Goal: Task Accomplishment & Management: Manage account settings

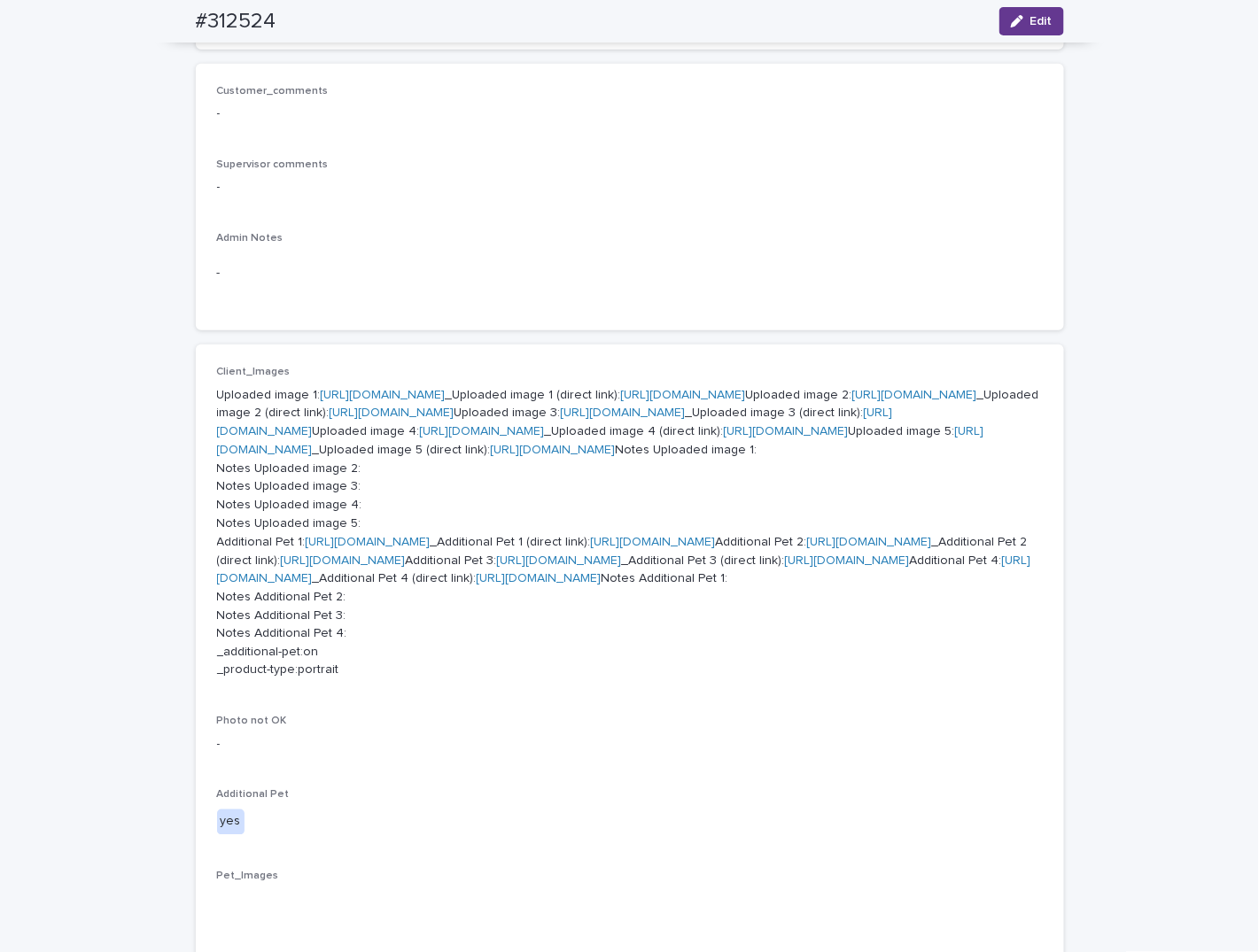
click at [1021, 22] on div "button" at bounding box center [1021, 21] width 20 height 13
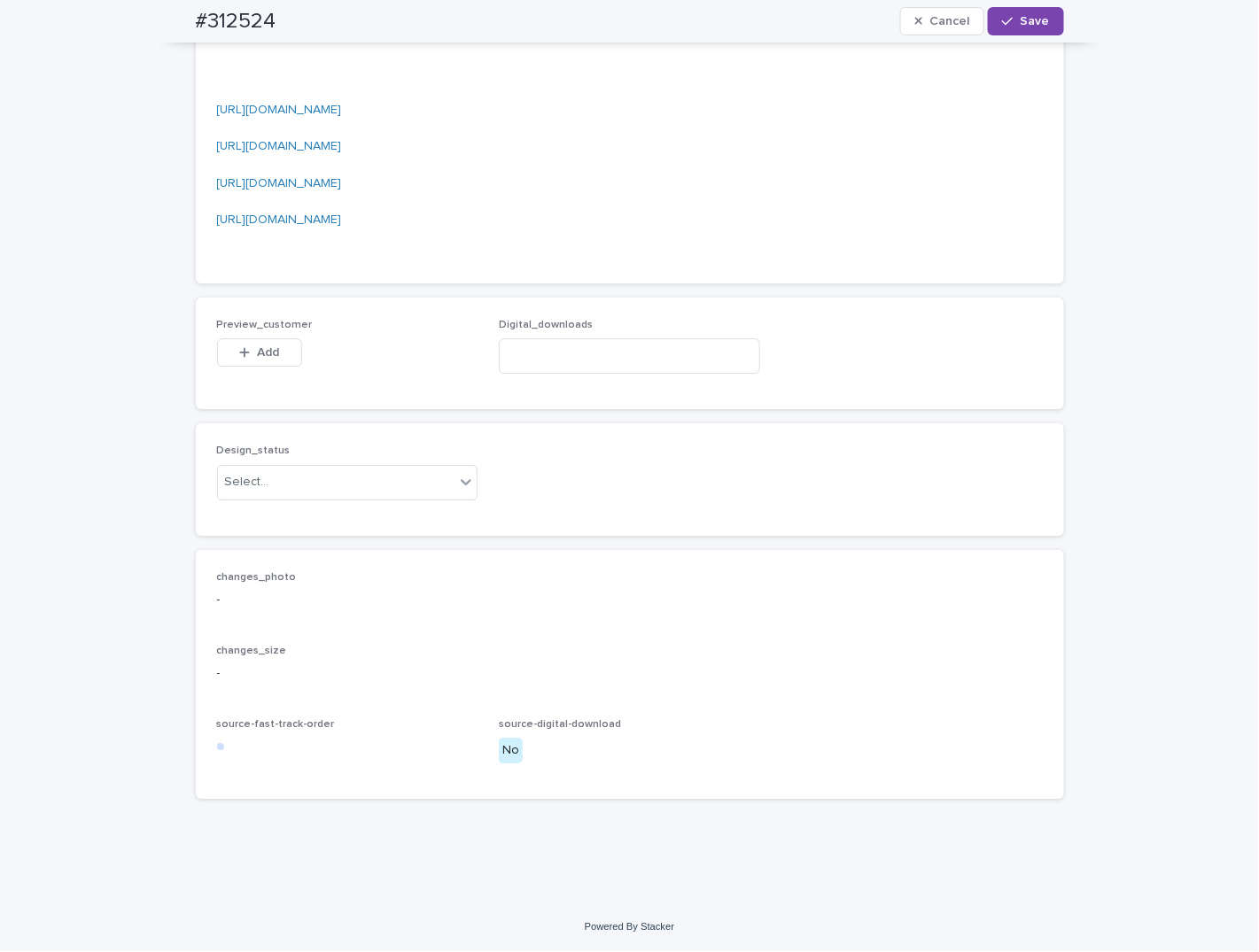
scroll to position [2445, 0]
click at [284, 493] on div "Select..." at bounding box center [336, 482] width 237 height 30
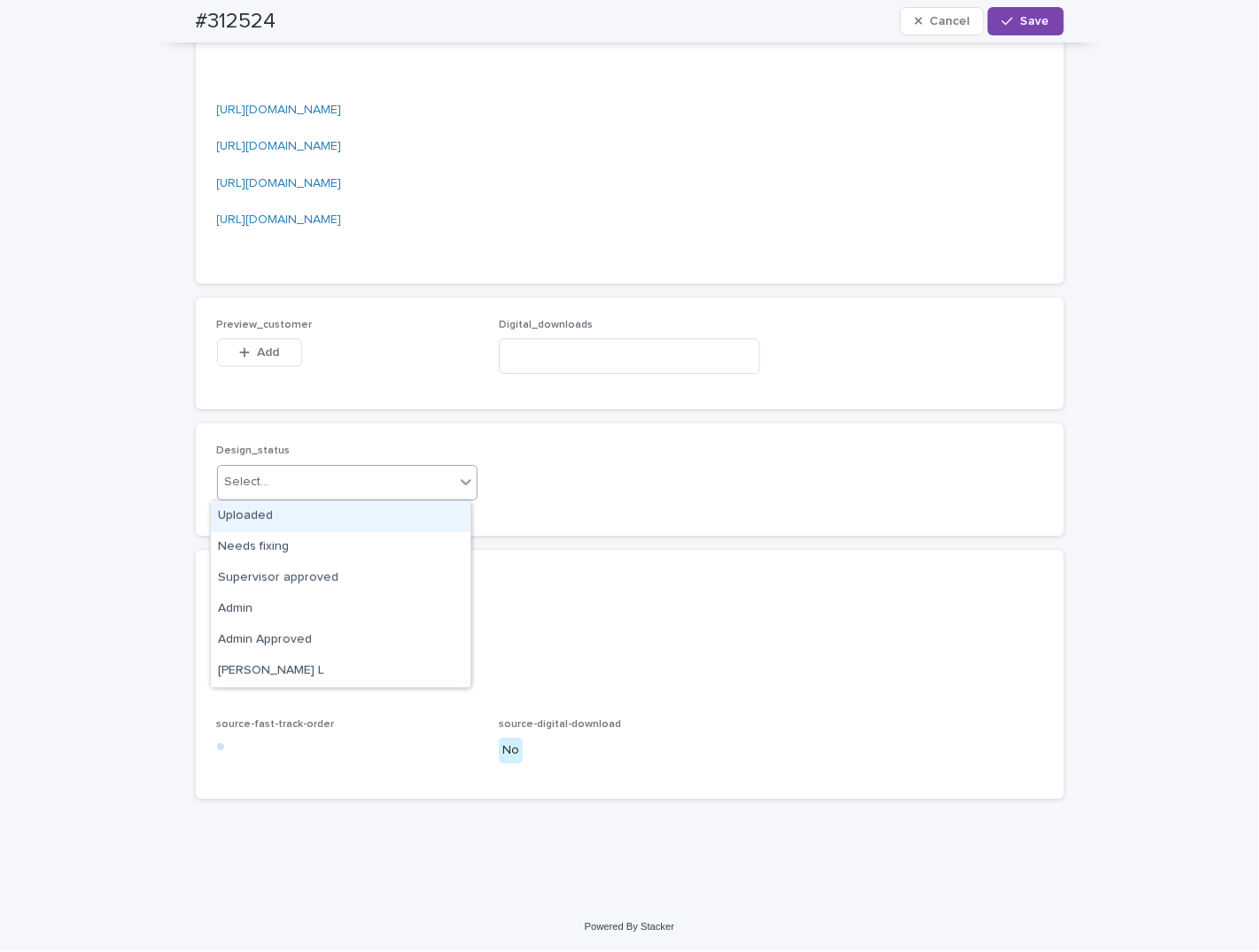
drag, startPoint x: 284, startPoint y: 520, endPoint x: 285, endPoint y: 506, distance: 14.0
click at [285, 520] on div "Uploaded" at bounding box center [341, 516] width 259 height 31
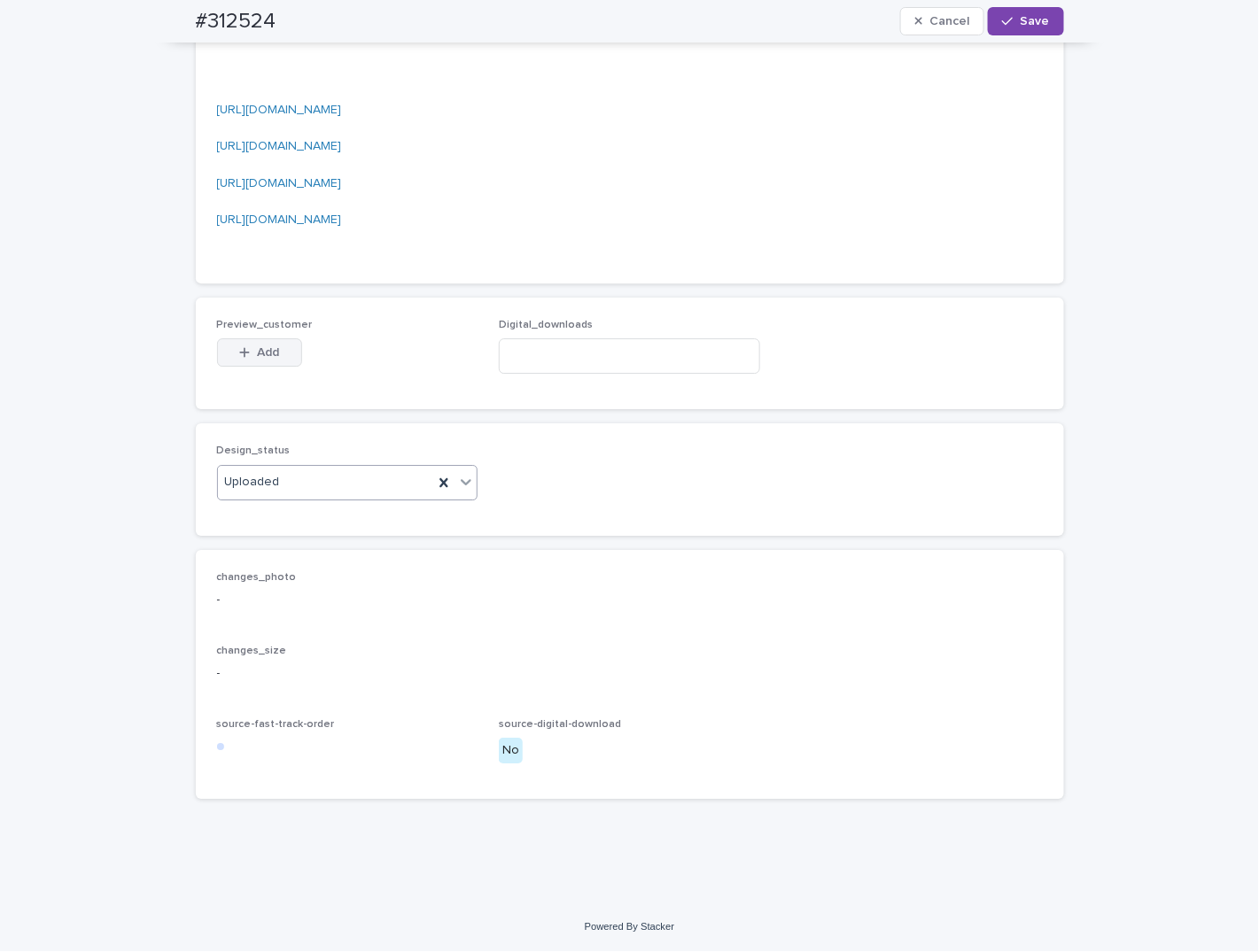
click at [256, 361] on button "Add" at bounding box center [259, 353] width 85 height 29
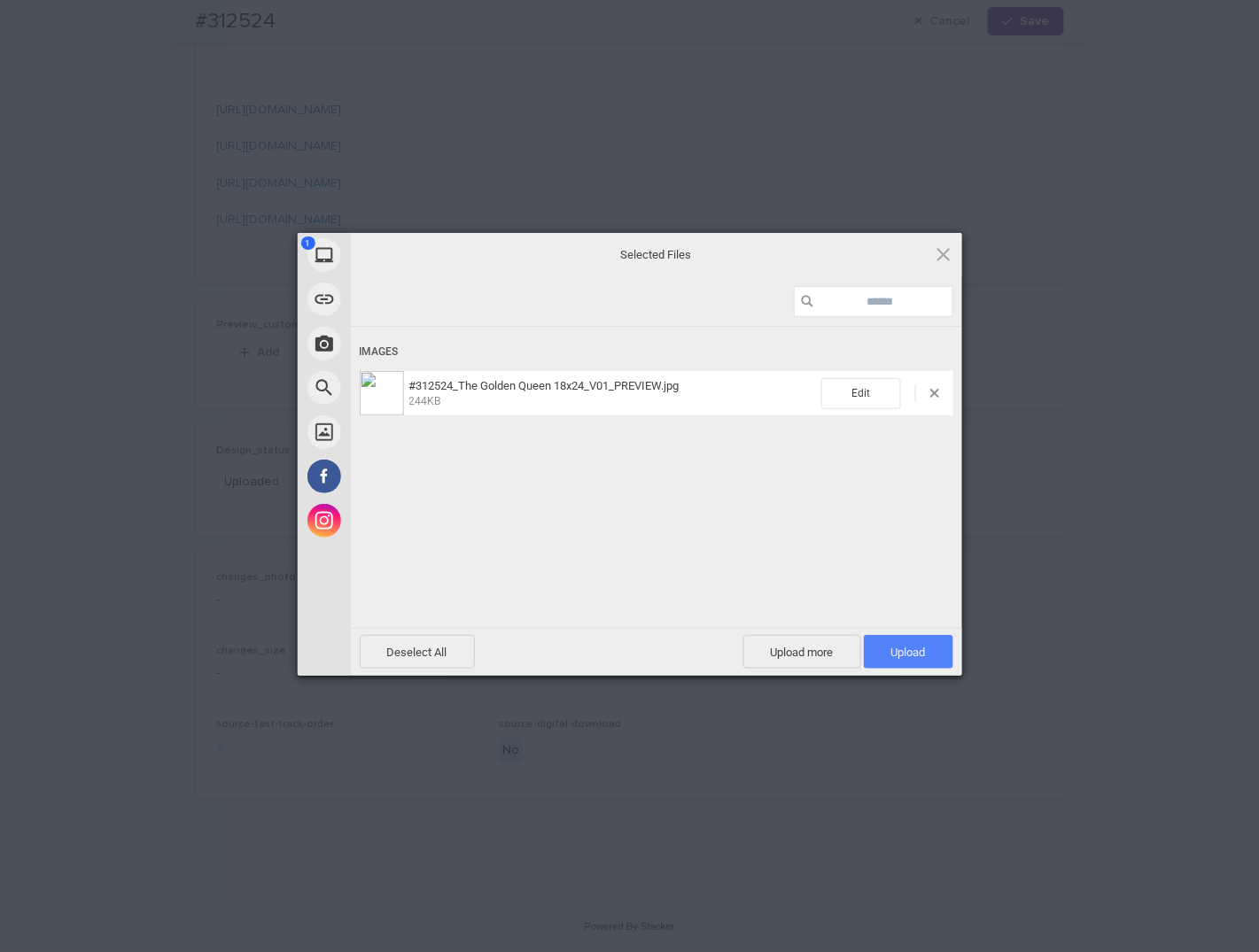
click at [881, 641] on span "Upload 1" at bounding box center [908, 652] width 89 height 34
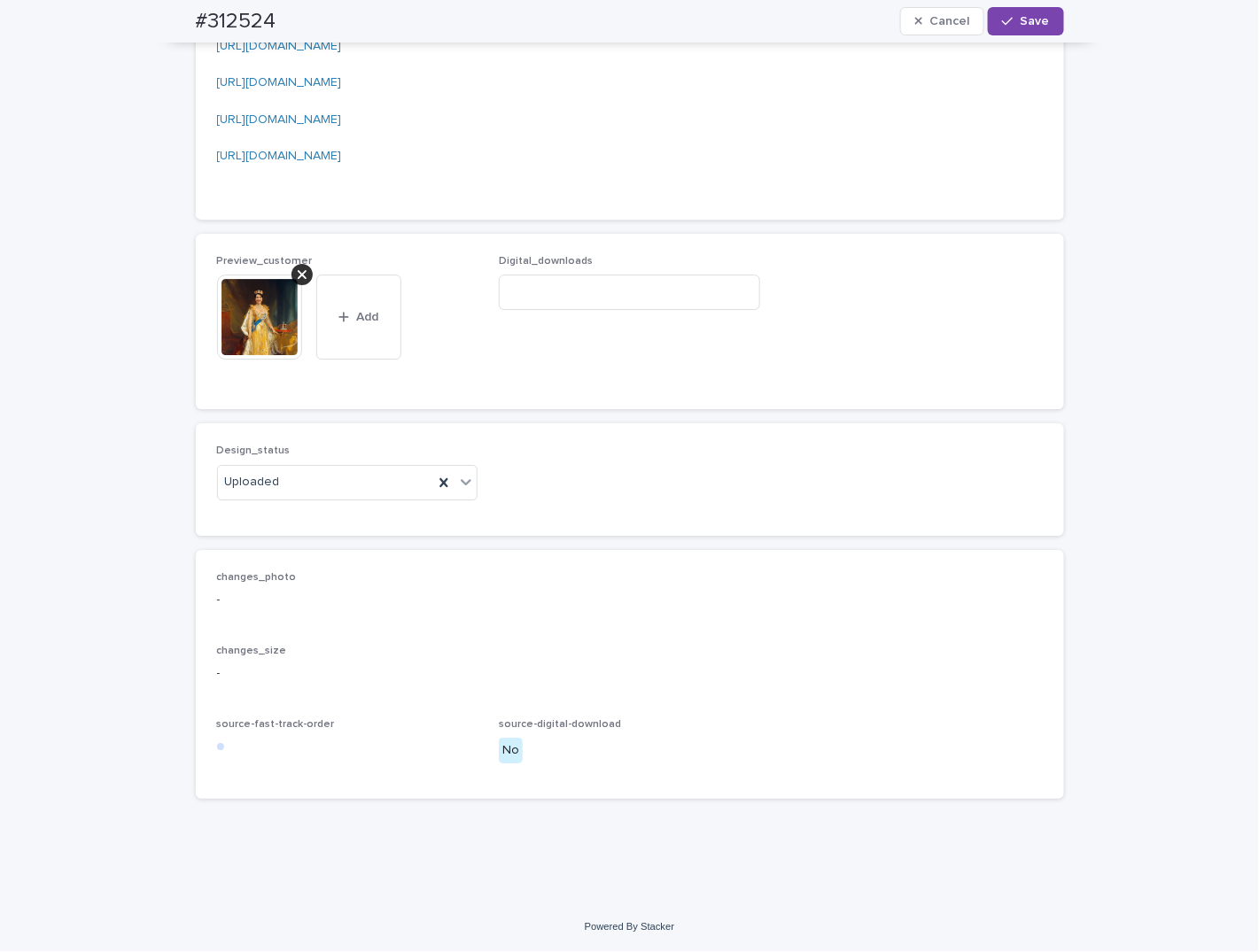
click at [292, 285] on div at bounding box center [302, 275] width 21 height 21
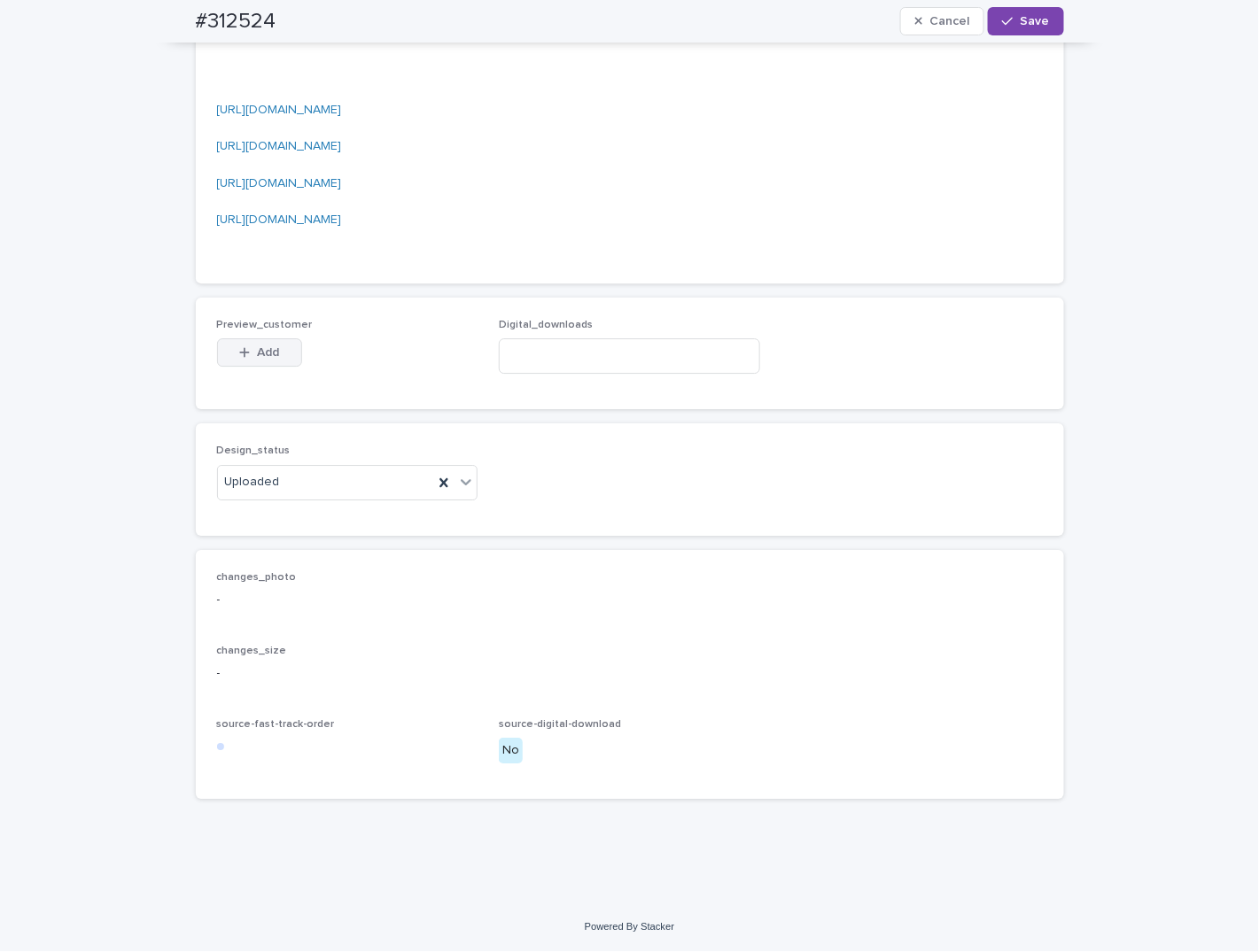
click at [264, 362] on button "Add" at bounding box center [259, 353] width 85 height 29
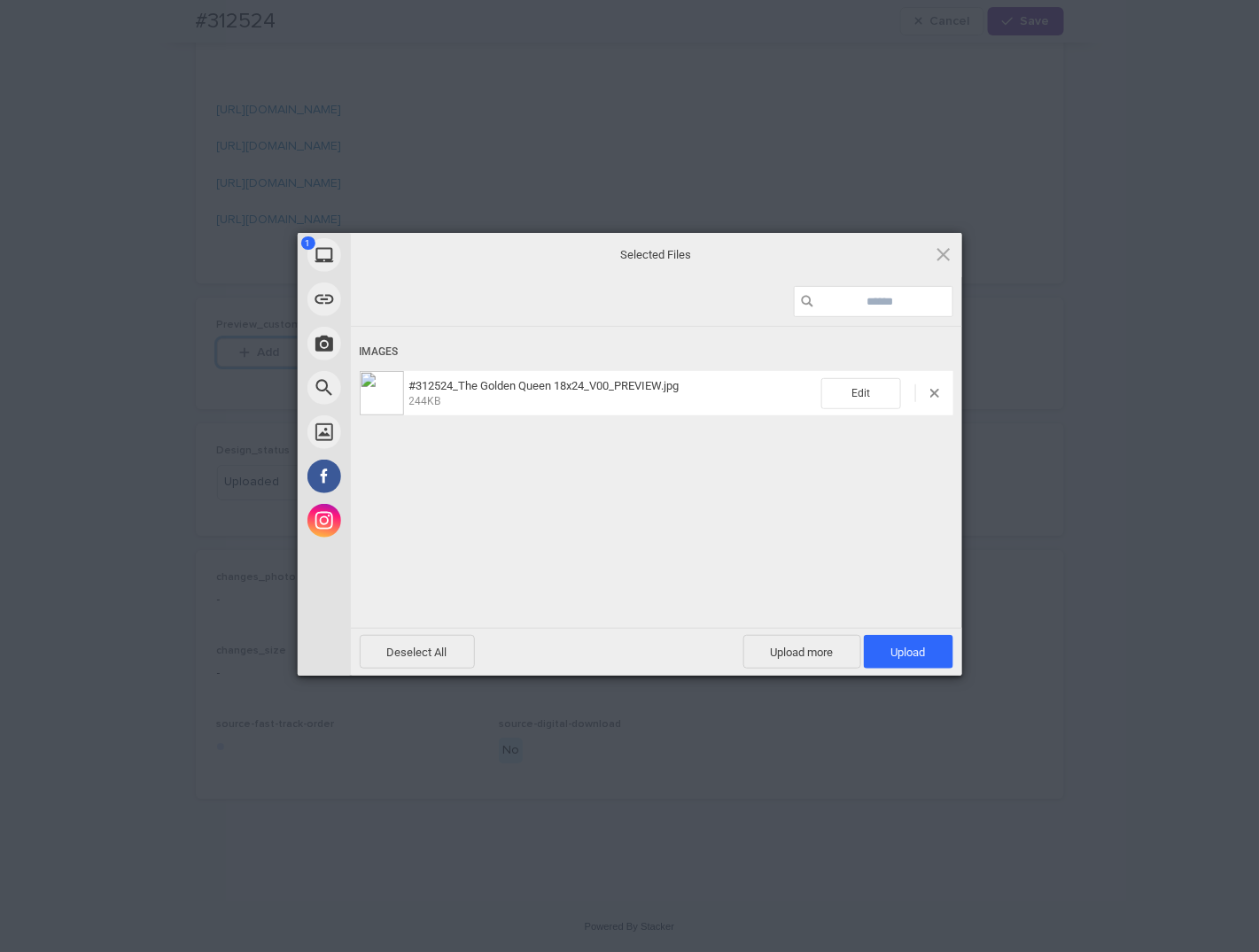
click at [914, 650] on span "Upload 1" at bounding box center [908, 652] width 35 height 13
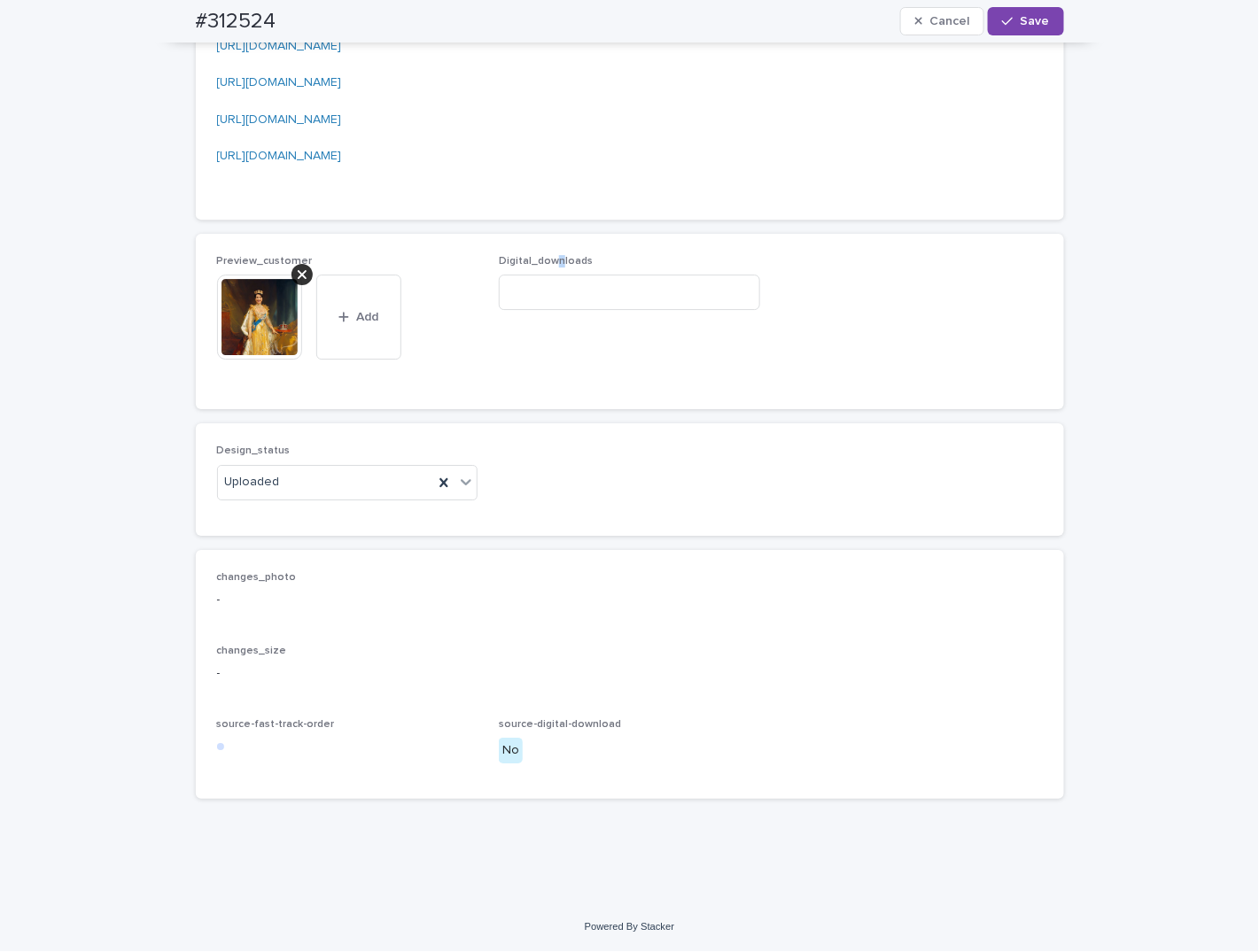
click at [553, 268] on p "Digital_downloads" at bounding box center [629, 261] width 261 height 13
drag, startPoint x: 553, startPoint y: 332, endPoint x: 557, endPoint y: 349, distance: 17.5
click at [557, 310] on input at bounding box center [629, 293] width 261 height 36
paste input "**********"
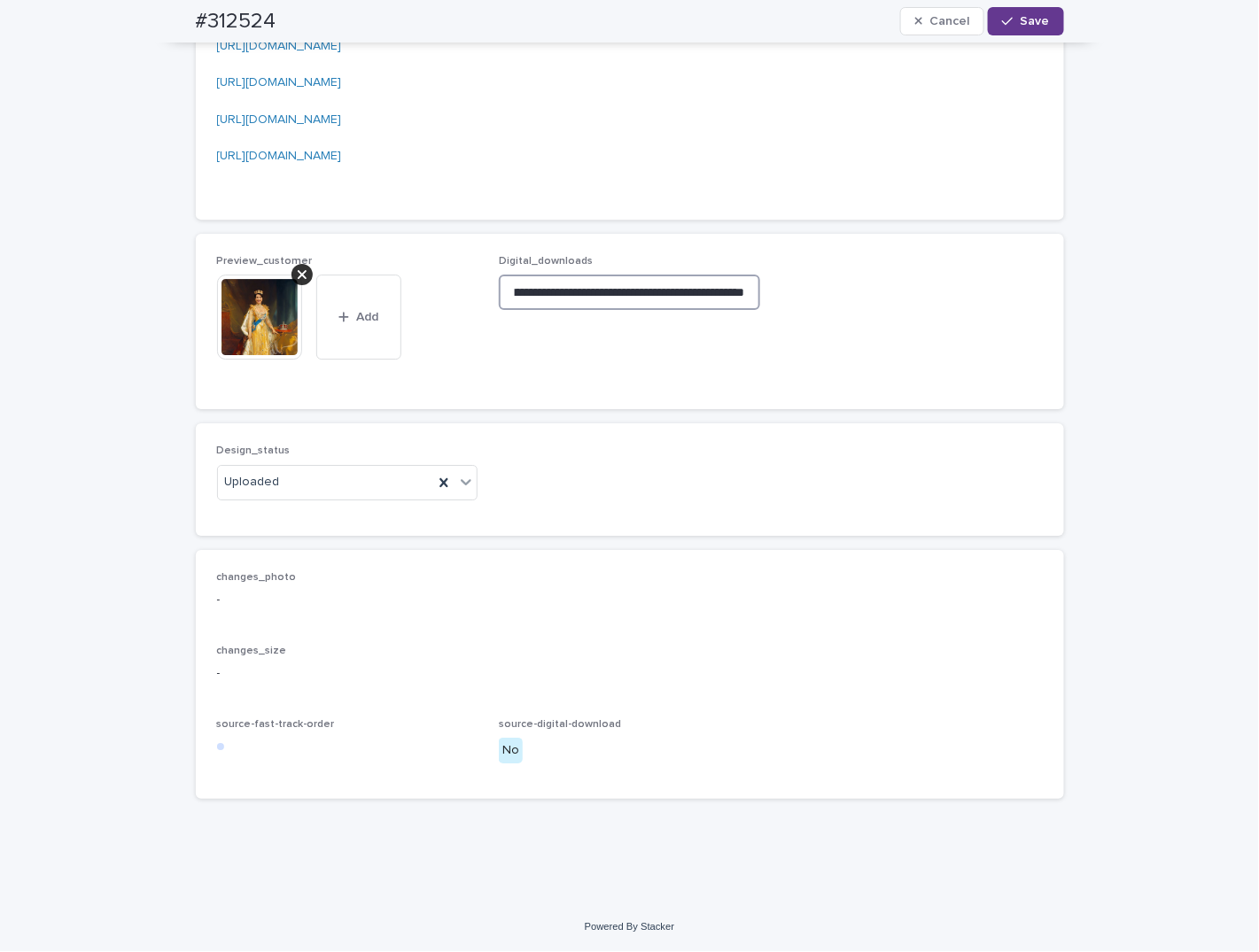
type input "**********"
drag, startPoint x: 1017, startPoint y: 26, endPoint x: 944, endPoint y: 49, distance: 76.5
click at [1021, 27] on span "Save" at bounding box center [1035, 21] width 30 height 13
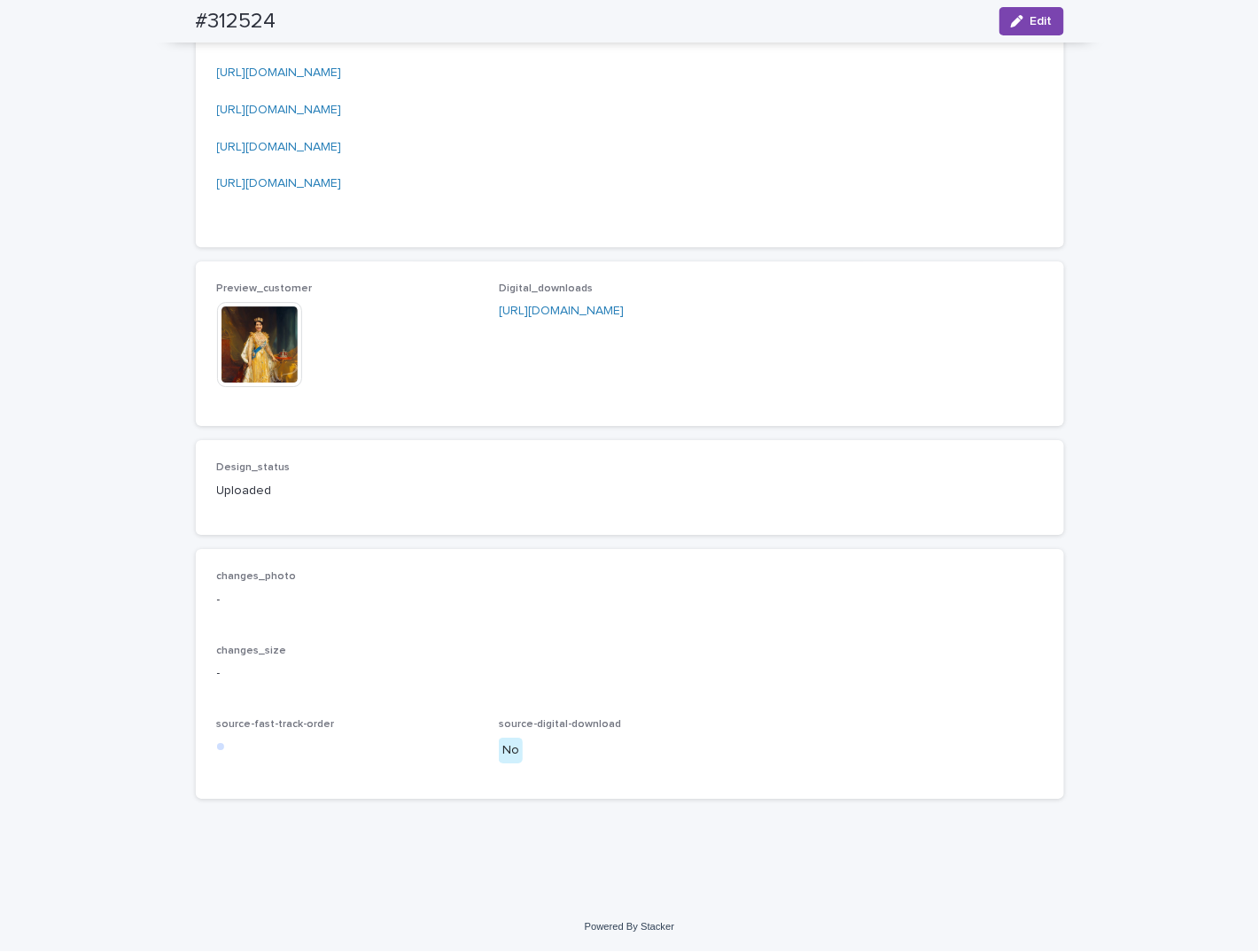
click at [248, 366] on img at bounding box center [259, 344] width 85 height 85
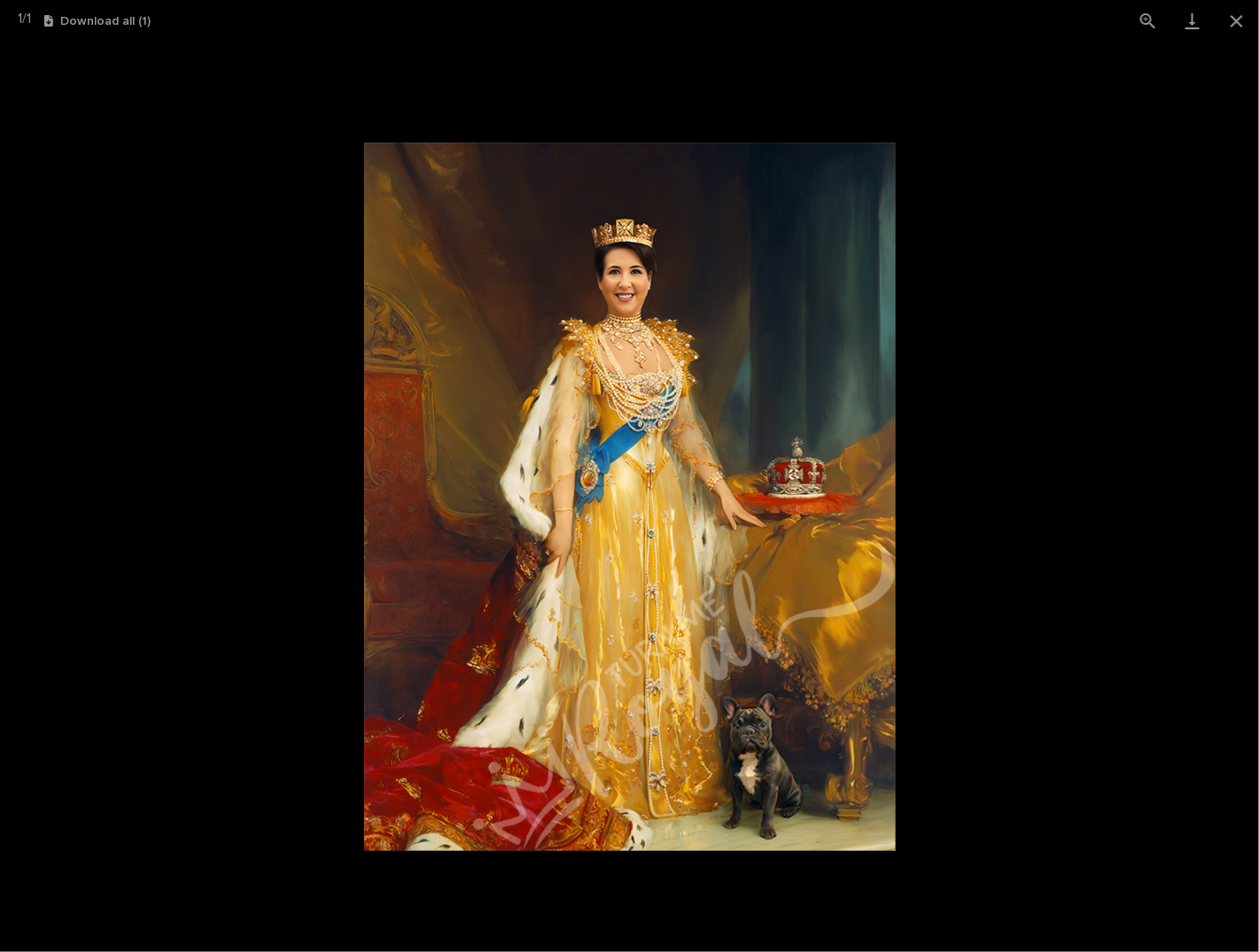
click at [149, 370] on picture at bounding box center [629, 497] width 1259 height 911
click at [146, 367] on picture at bounding box center [629, 497] width 1259 height 911
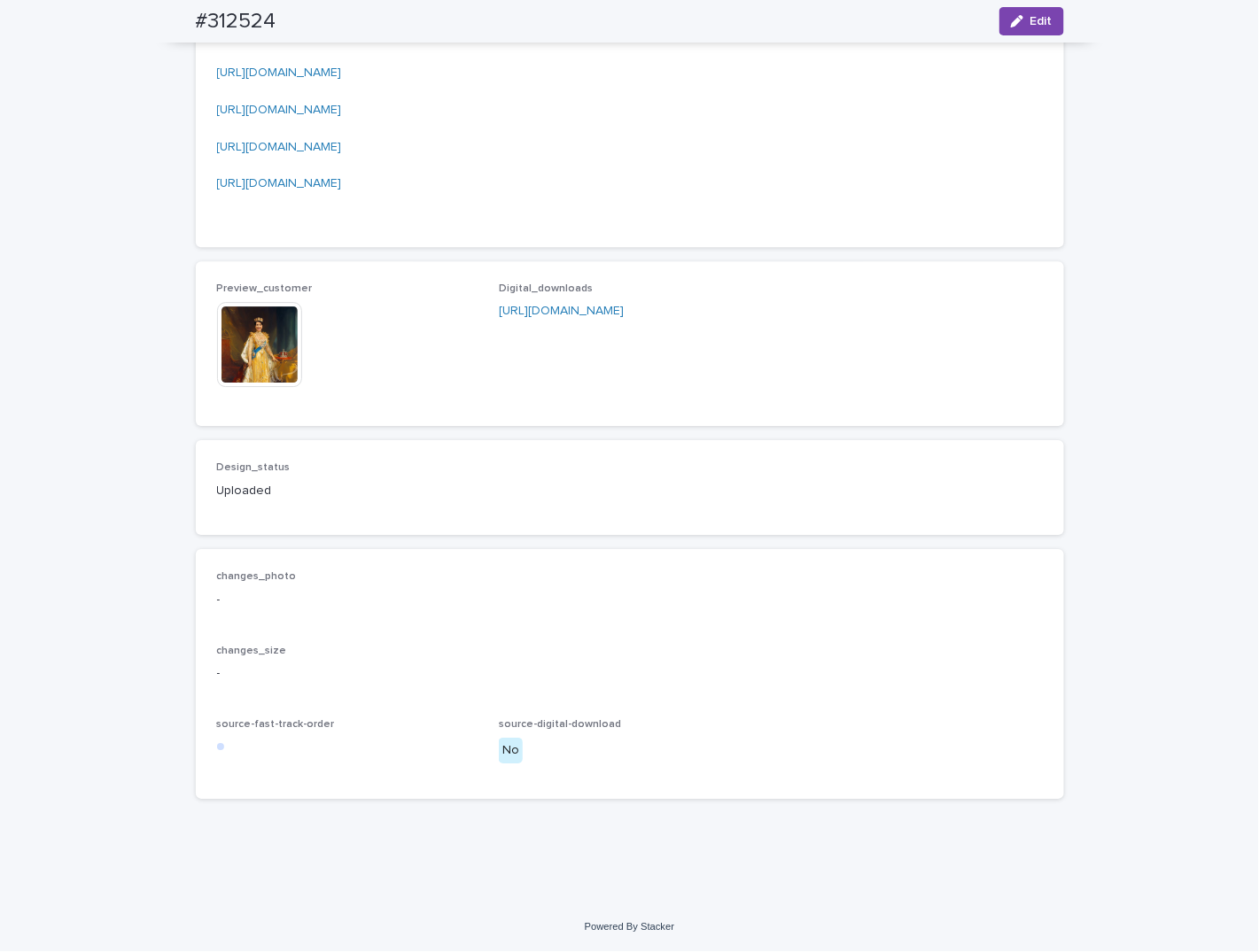
scroll to position [1824, 0]
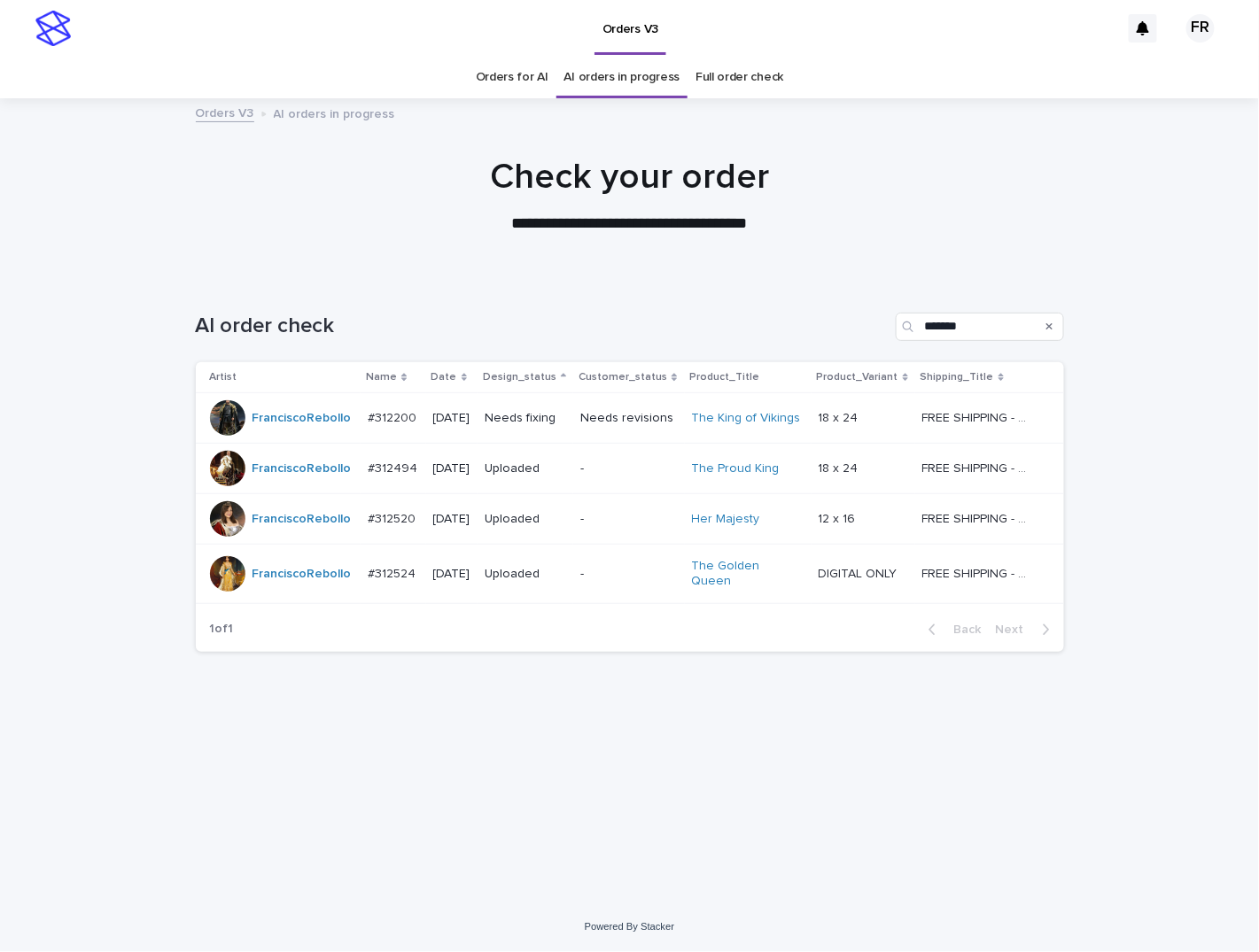
click at [466, 307] on div "AI order check *******" at bounding box center [630, 319] width 868 height 85
click at [525, 429] on div "Needs fixing" at bounding box center [525, 418] width 81 height 30
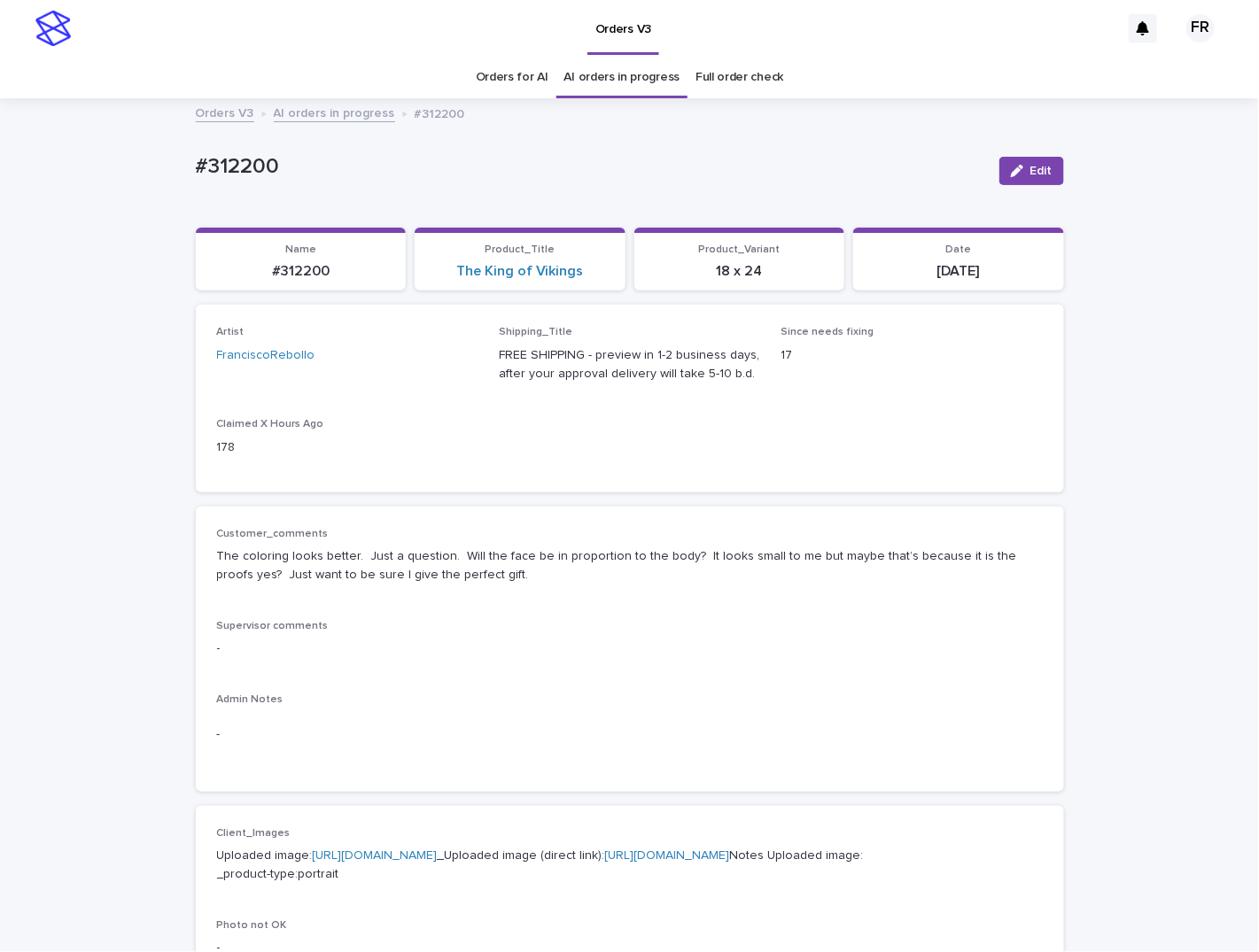
click at [294, 273] on p "#312200" at bounding box center [302, 271] width 190 height 17
click at [294, 272] on p "#312200" at bounding box center [302, 271] width 190 height 17
copy p "312200"
click at [755, 471] on div "Artist FranciscoRebollo Shipping_Title FREE SHIPPING - preview in 1-2 business …" at bounding box center [630, 398] width 868 height 187
click at [1016, 170] on icon "button" at bounding box center [1017, 171] width 13 height 13
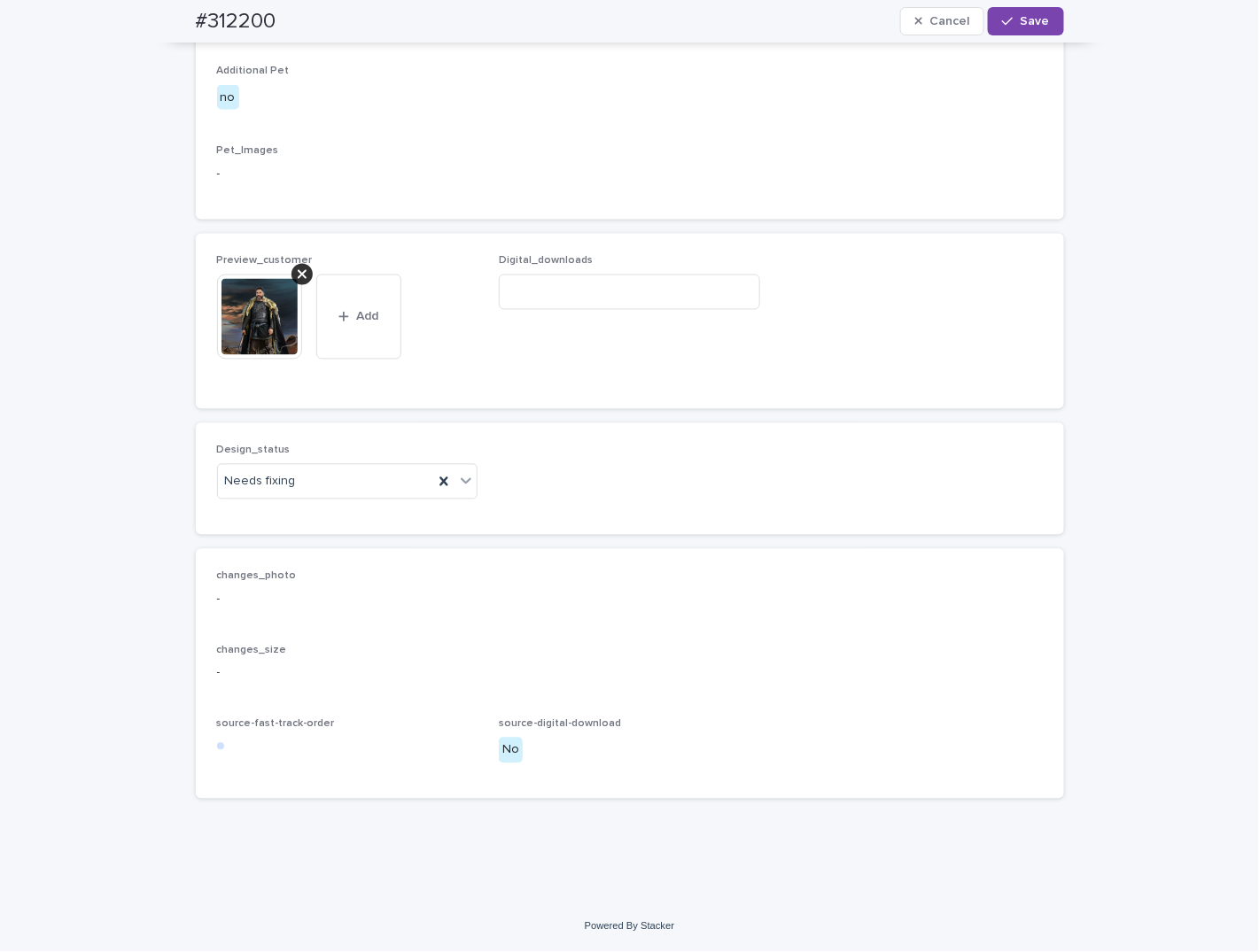
scroll to position [1034, 0]
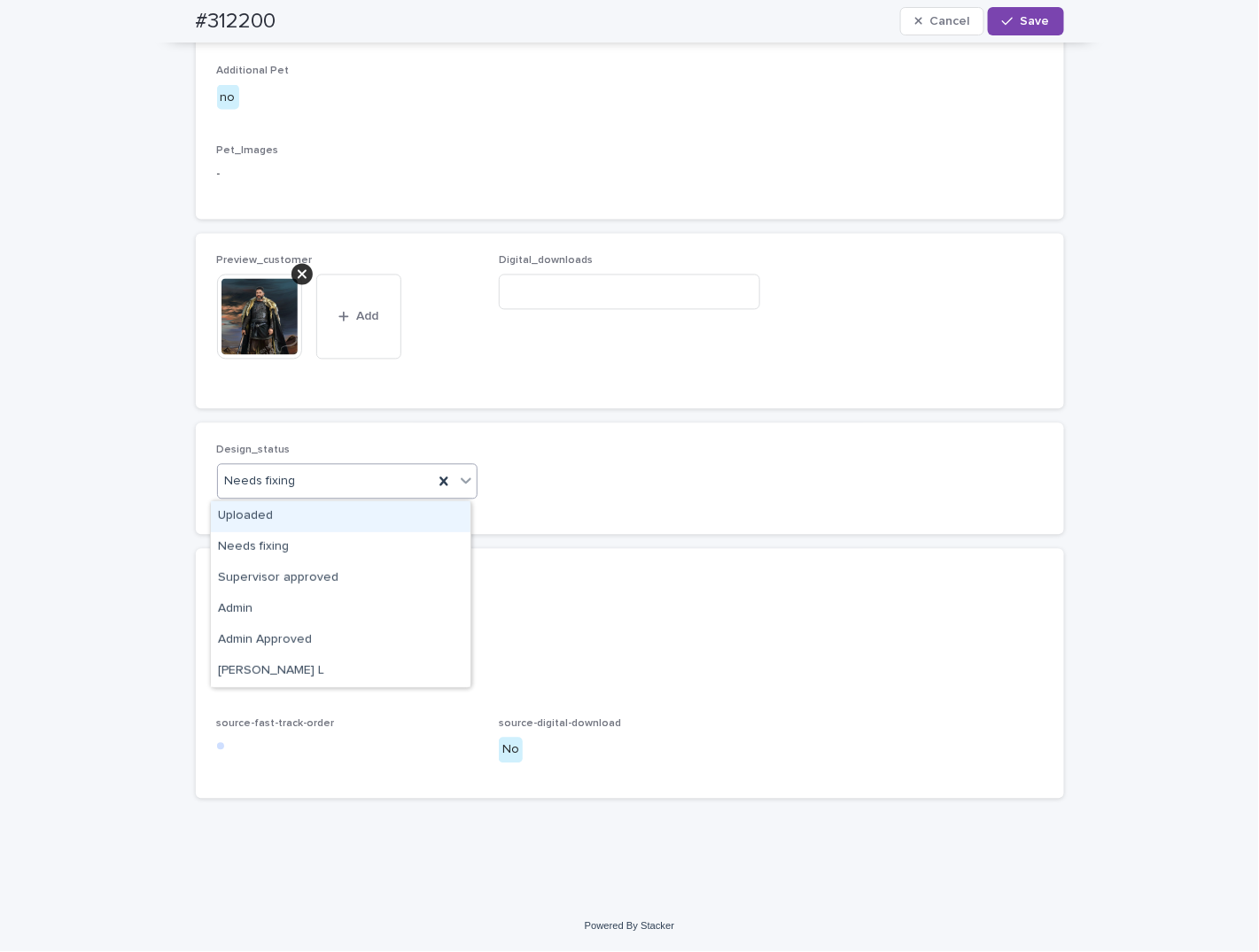
drag, startPoint x: 277, startPoint y: 523, endPoint x: 269, endPoint y: 462, distance: 61.5
click at [278, 522] on div "Uploaded" at bounding box center [341, 516] width 259 height 31
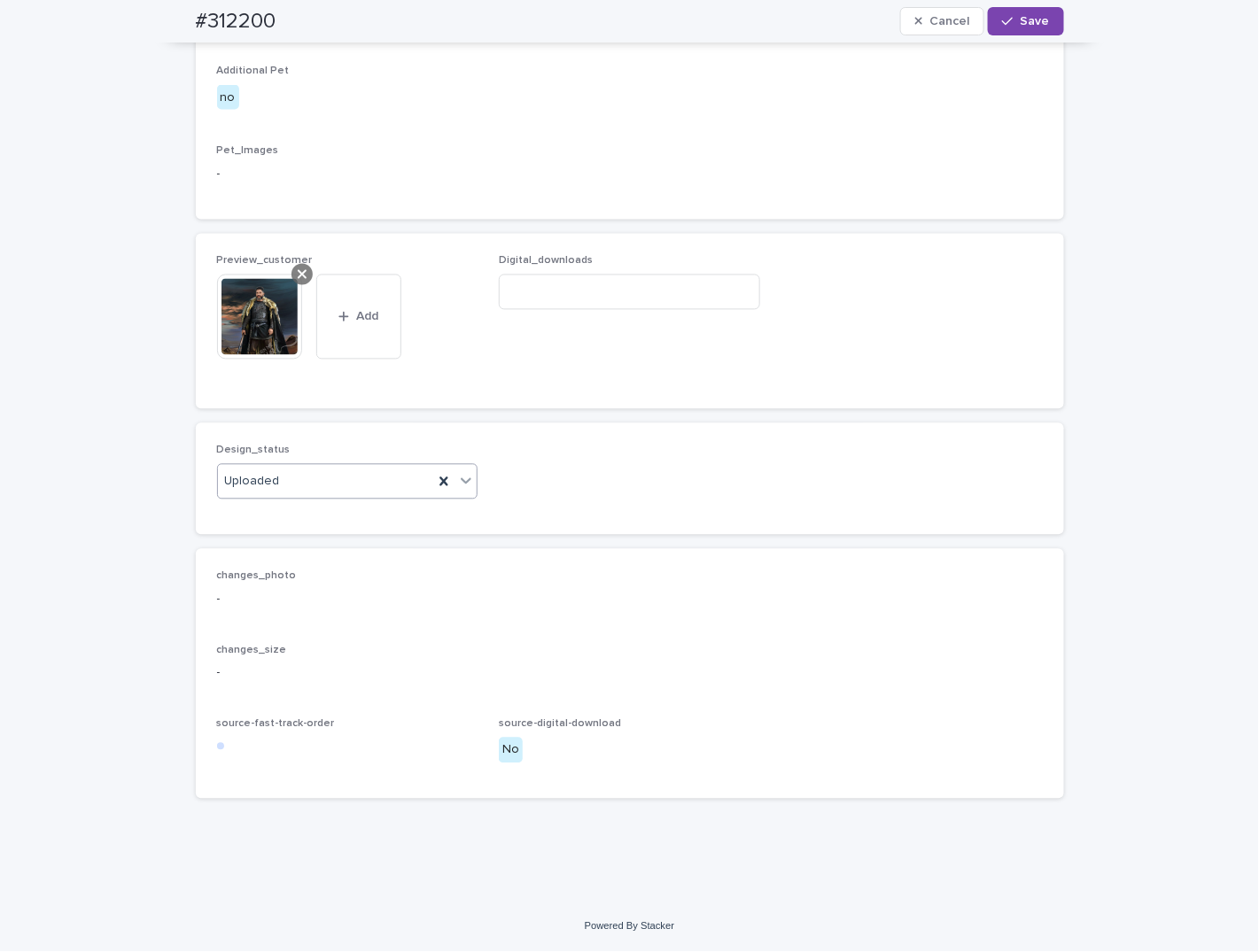
drag, startPoint x: 293, startPoint y: 271, endPoint x: 287, endPoint y: 279, distance: 10.0
click at [298, 272] on icon at bounding box center [302, 275] width 9 height 14
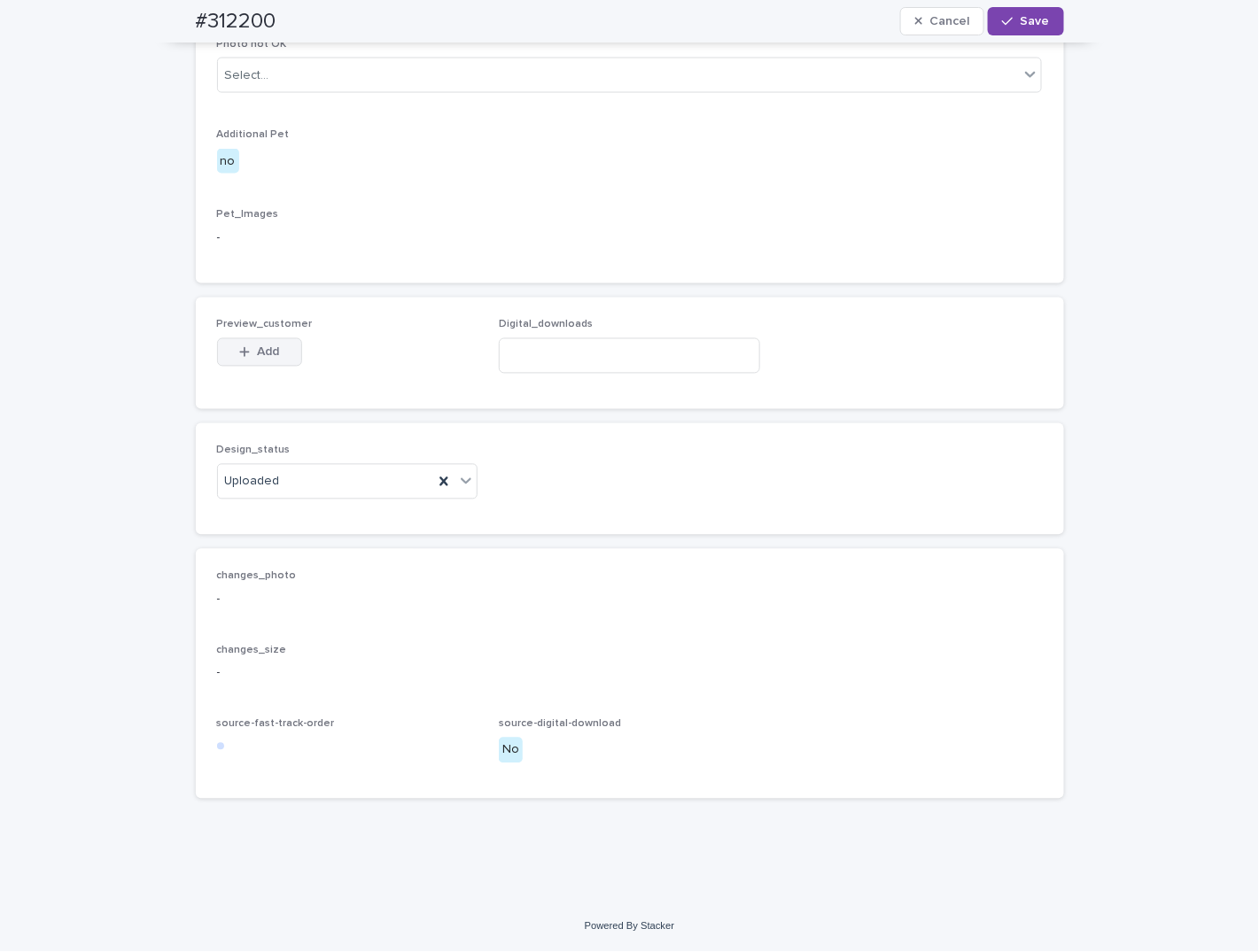
click at [257, 353] on span "Add" at bounding box center [268, 353] width 22 height 13
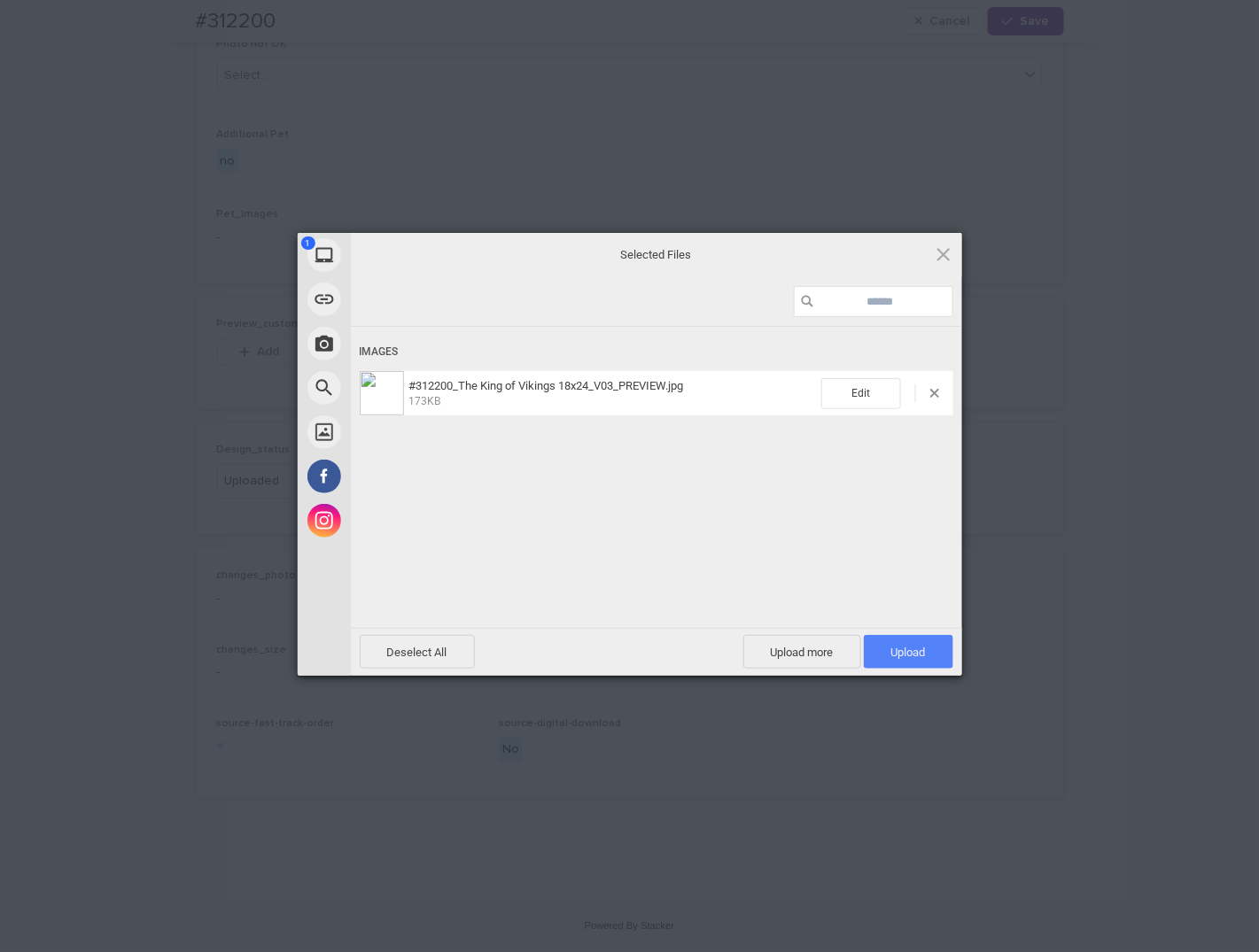
click at [892, 636] on span "Upload 1" at bounding box center [908, 652] width 89 height 34
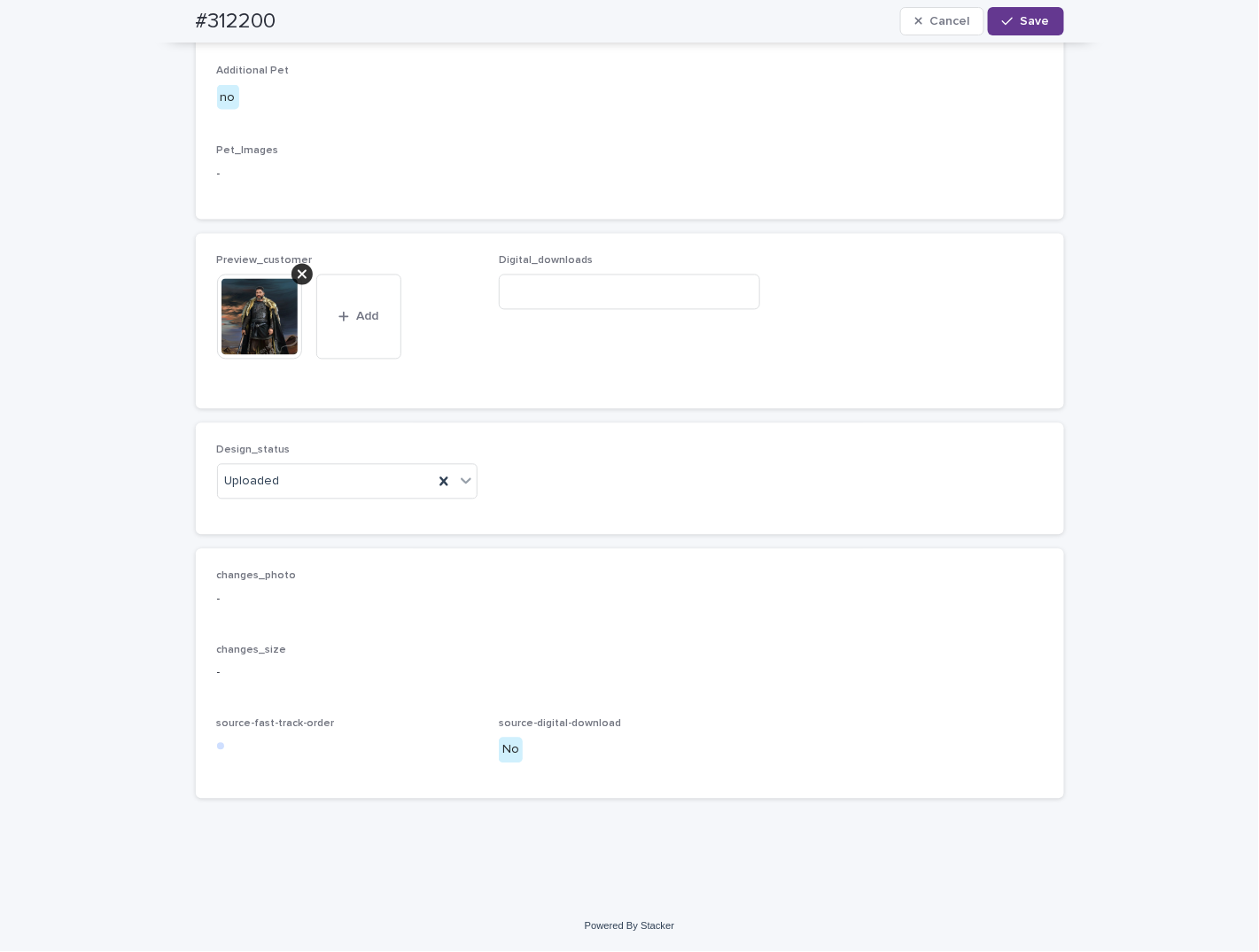
click at [1022, 24] on span "Save" at bounding box center [1035, 21] width 30 height 13
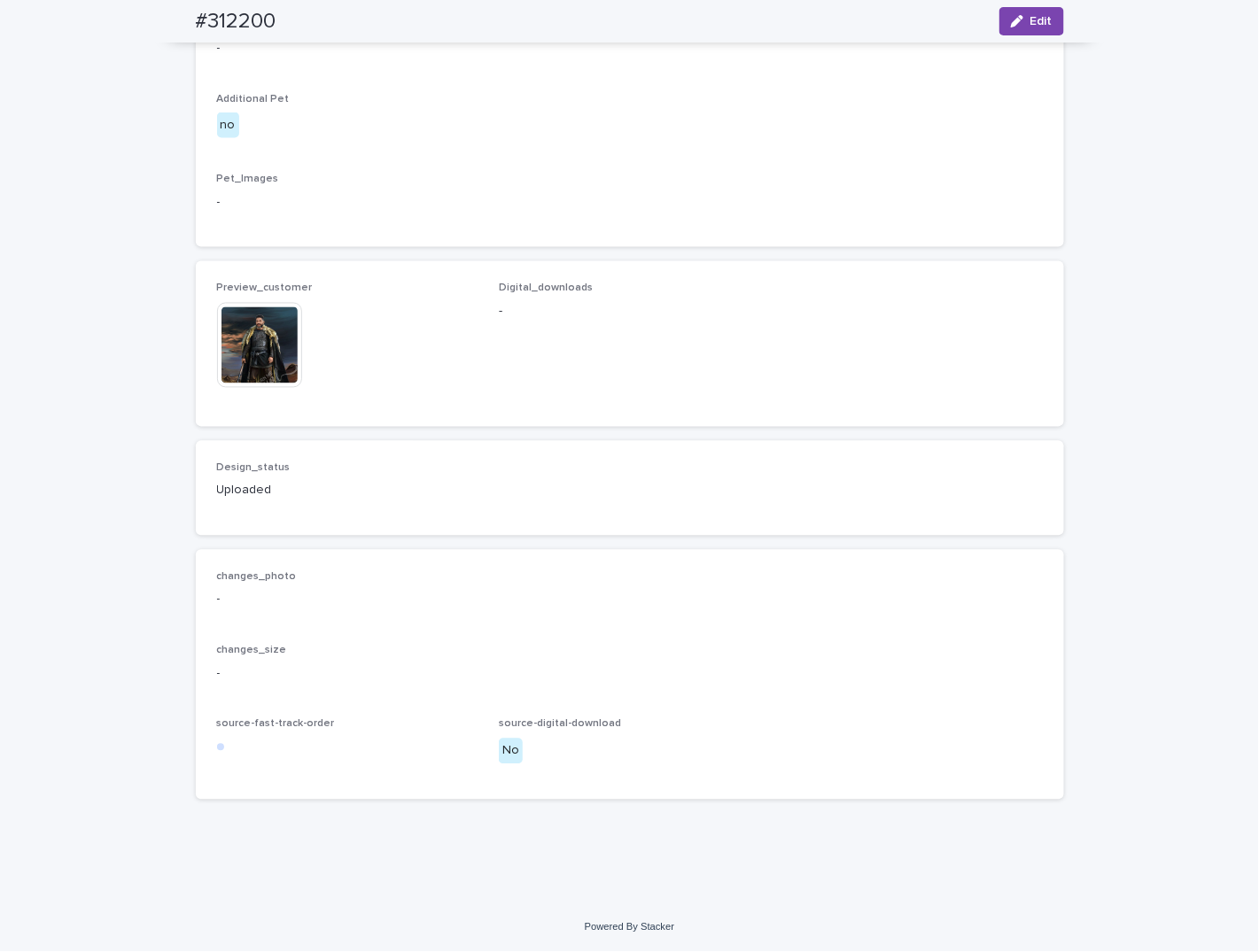
scroll to position [948, 0]
click at [889, 514] on div "Design_status Uploaded" at bounding box center [630, 489] width 826 height 52
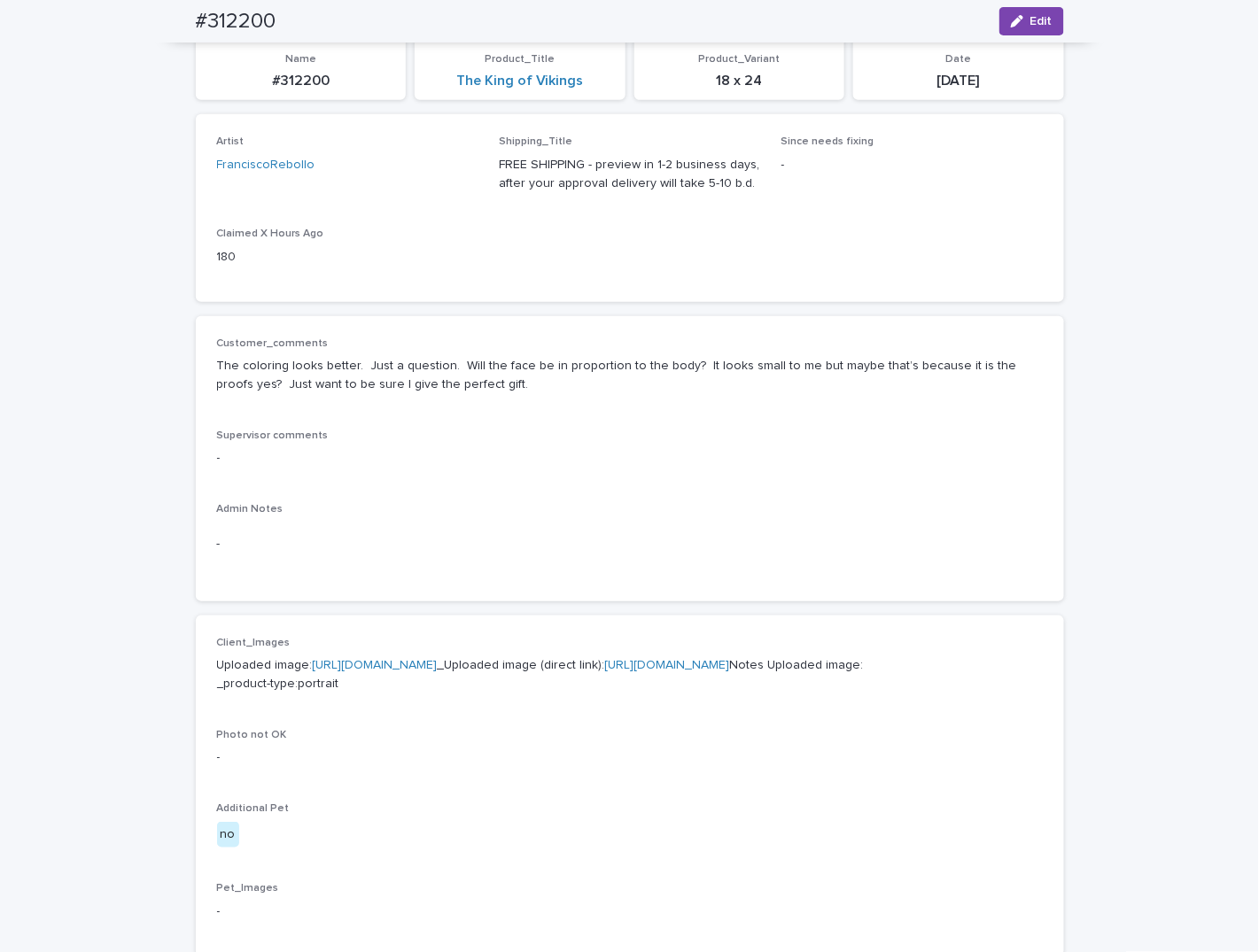
scroll to position [63, 0]
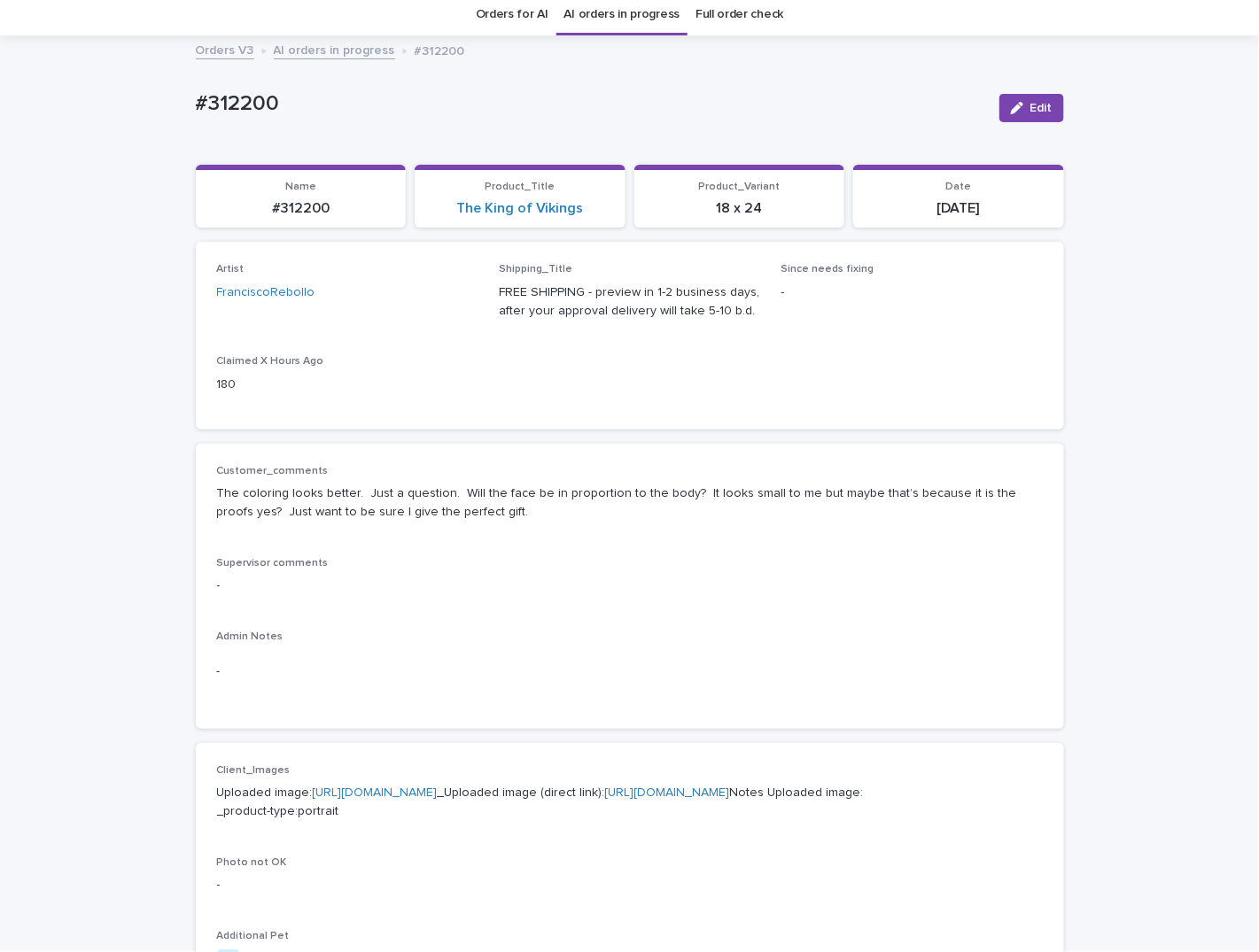
click at [310, 209] on p "#312200" at bounding box center [302, 208] width 190 height 17
click at [309, 208] on p "#312200" at bounding box center [302, 208] width 190 height 17
click at [308, 207] on p "#312200" at bounding box center [302, 208] width 190 height 17
click at [309, 207] on p "#312200" at bounding box center [302, 208] width 190 height 17
copy p "312200"
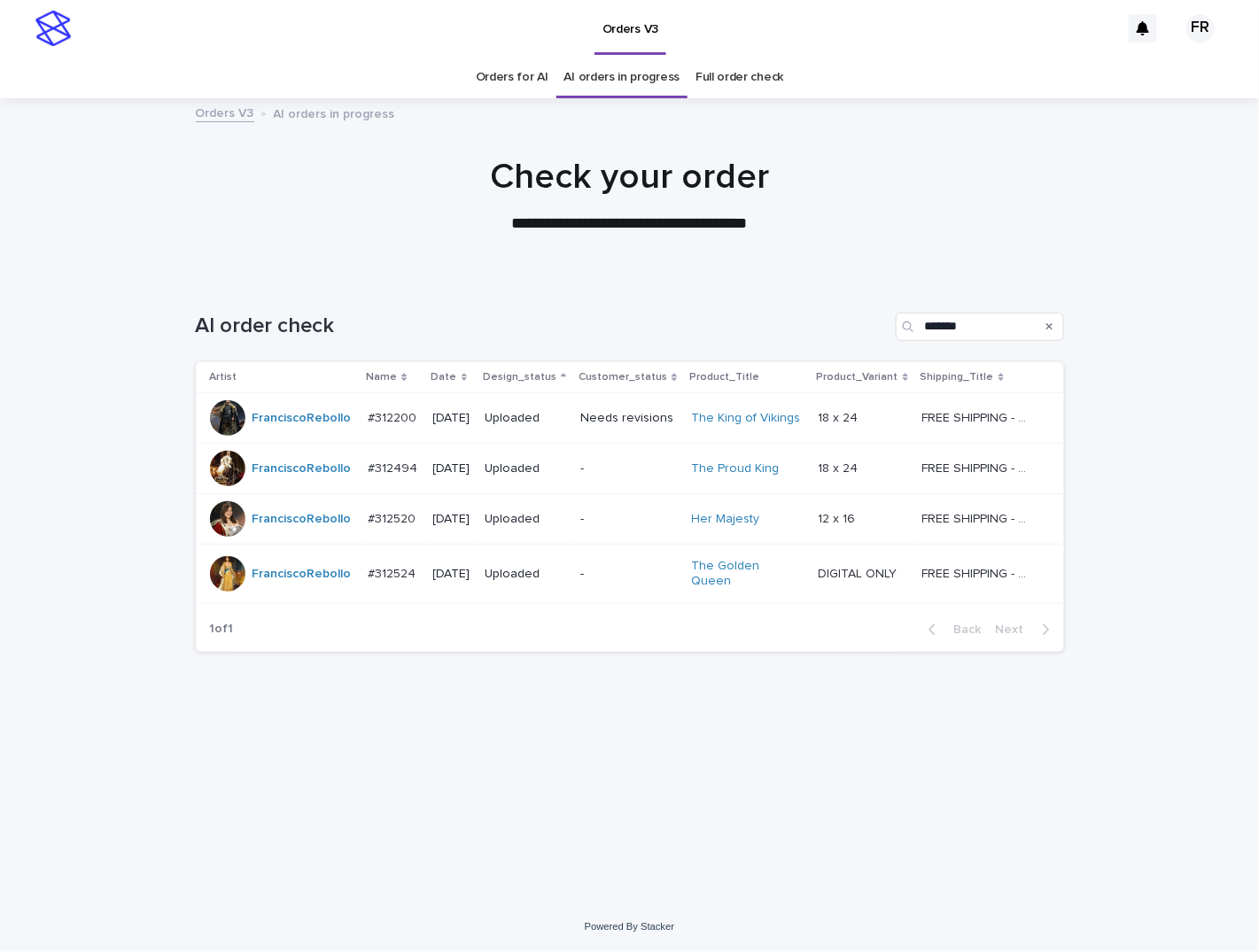
click at [510, 292] on div "AI order check *******" at bounding box center [630, 319] width 868 height 85
